Goal: Task Accomplishment & Management: Manage account settings

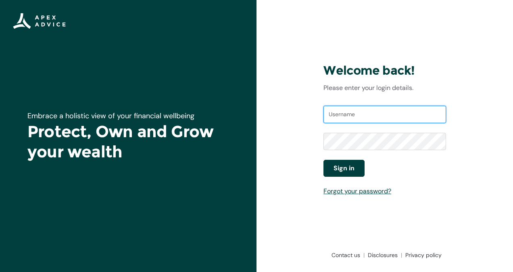
type input "[EMAIL_ADDRESS][DOMAIN_NAME]"
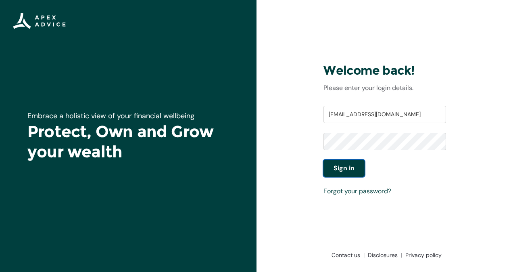
click at [339, 169] on span "Sign in" at bounding box center [344, 168] width 21 height 10
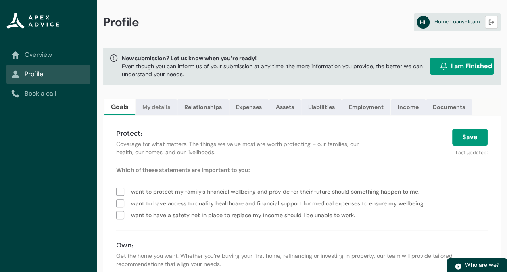
click at [158, 109] on link "My details" at bounding box center [157, 107] width 42 height 16
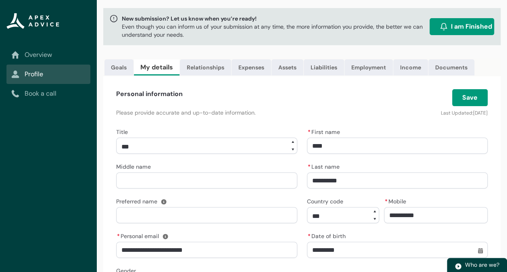
scroll to position [39, 0]
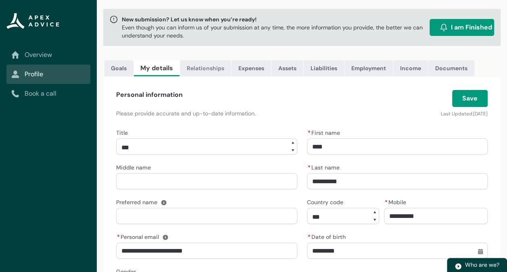
click at [204, 73] on link "Relationships" at bounding box center [205, 68] width 51 height 16
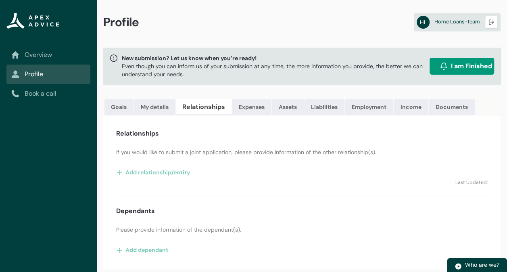
scroll to position [2, 0]
click at [248, 105] on link "Expenses" at bounding box center [252, 107] width 40 height 16
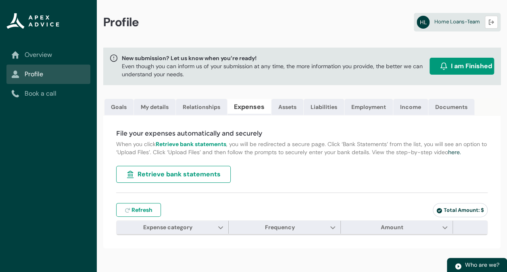
scroll to position [0, 0]
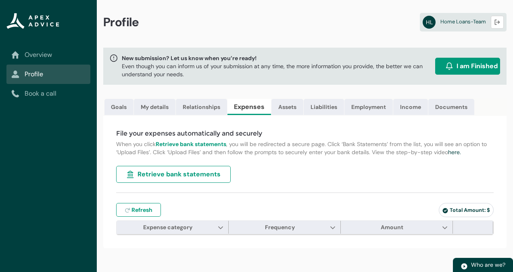
type input "***"
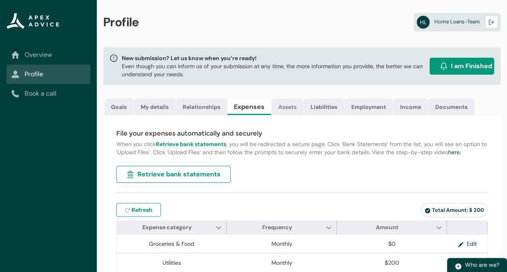
click at [288, 106] on link "Assets" at bounding box center [287, 107] width 32 height 16
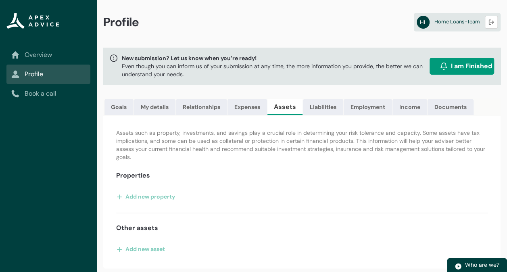
scroll to position [2, 0]
click at [318, 105] on link "Liabilities" at bounding box center [323, 107] width 40 height 16
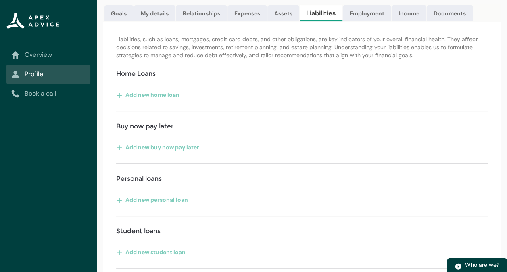
scroll to position [33, 0]
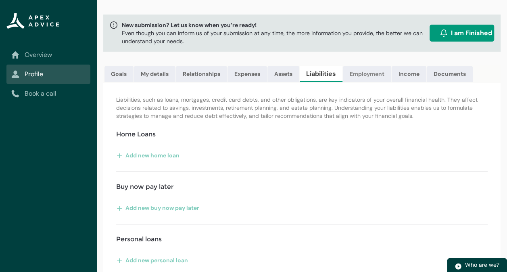
click at [365, 75] on link "Employment" at bounding box center [367, 74] width 48 height 16
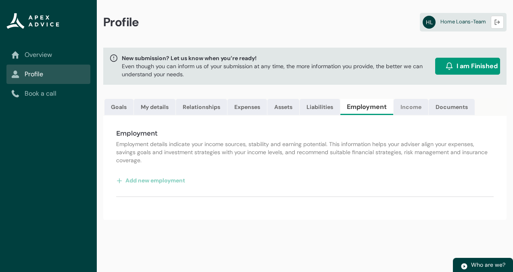
click at [411, 106] on link "Income" at bounding box center [411, 107] width 35 height 16
click at [452, 107] on link "Documents" at bounding box center [449, 107] width 46 height 16
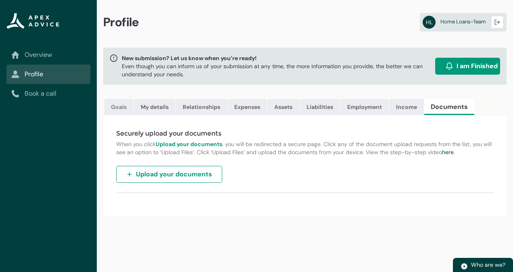
click at [112, 104] on link "Goals" at bounding box center [118, 107] width 29 height 16
